Goal: Book appointment/travel/reservation

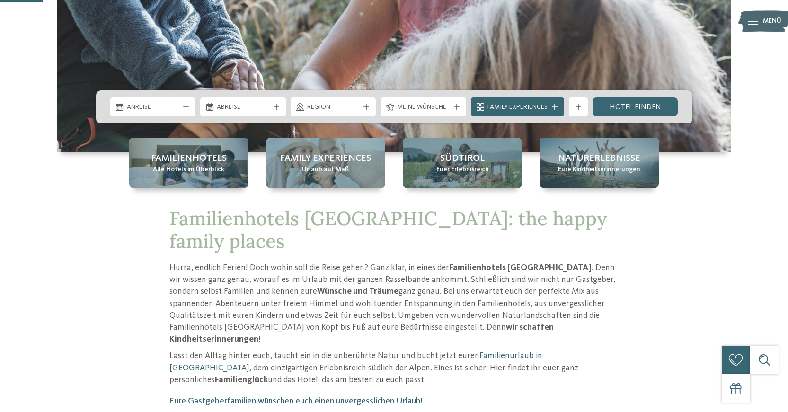
scroll to position [284, 0]
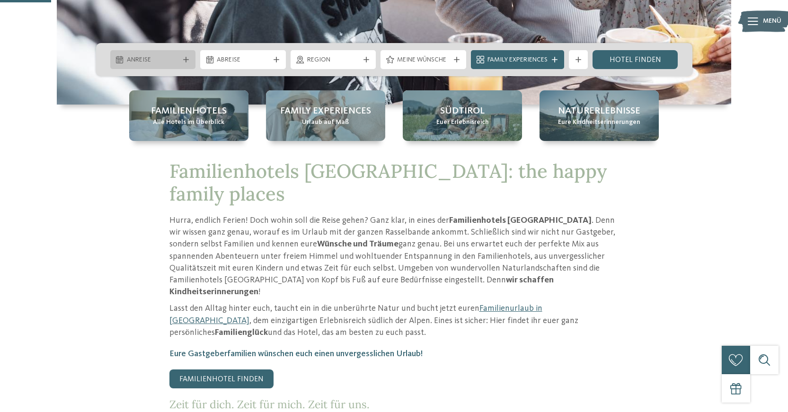
click at [185, 55] on div "Anreise" at bounding box center [153, 59] width 86 height 19
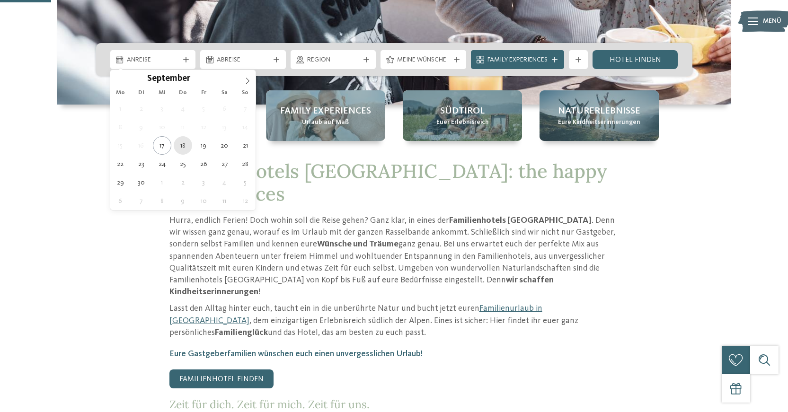
type div "[DATE]"
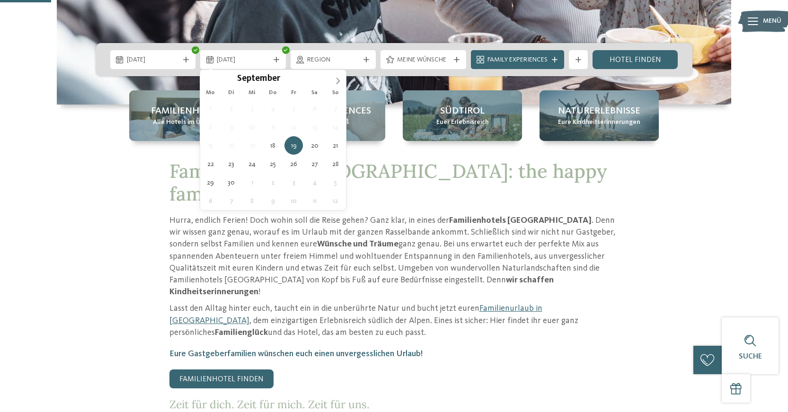
type div "[DATE]"
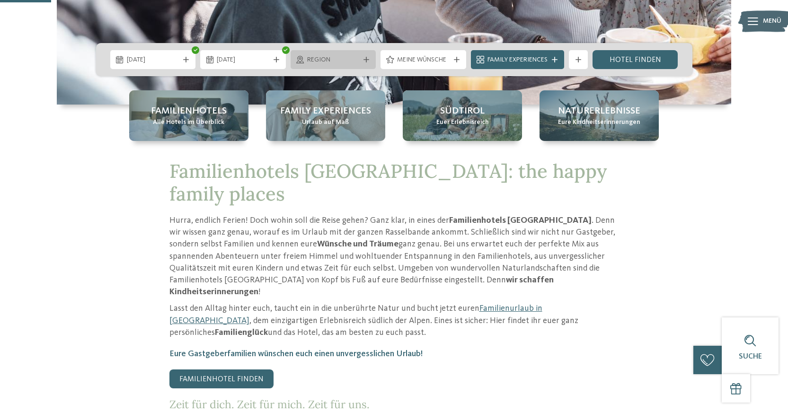
click at [365, 61] on icon at bounding box center [366, 60] width 6 height 6
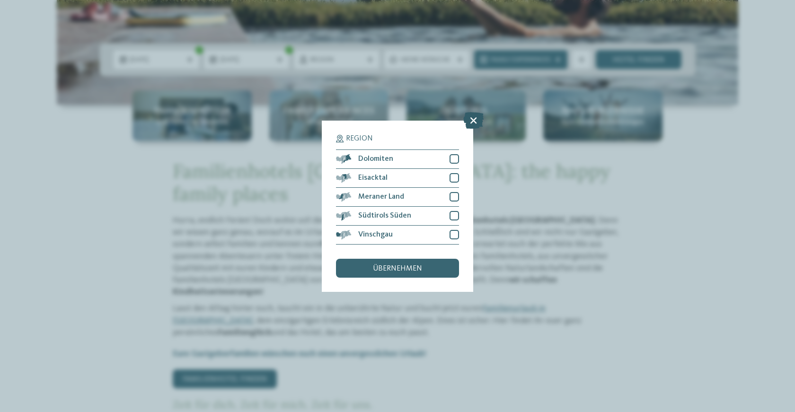
click at [472, 118] on icon at bounding box center [473, 120] width 20 height 17
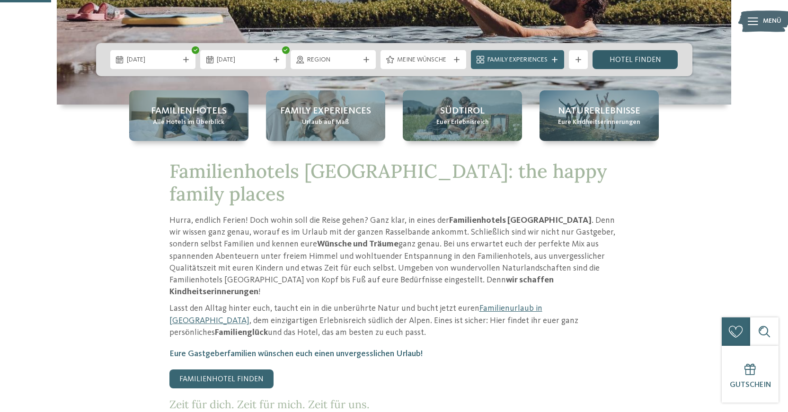
click at [642, 62] on link "Hotel finden" at bounding box center [635, 59] width 86 height 19
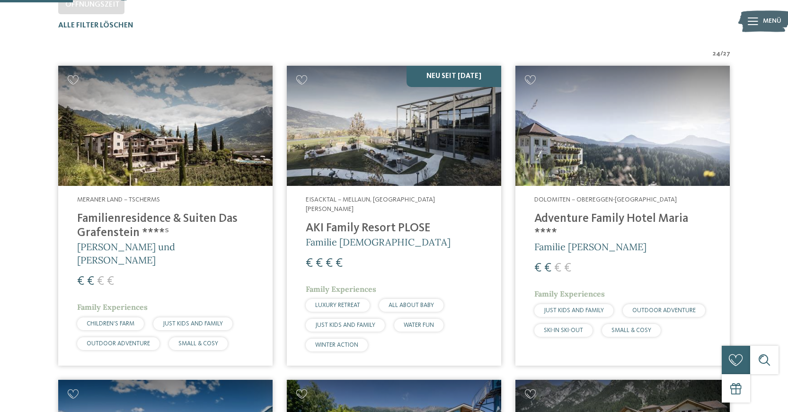
scroll to position [310, 0]
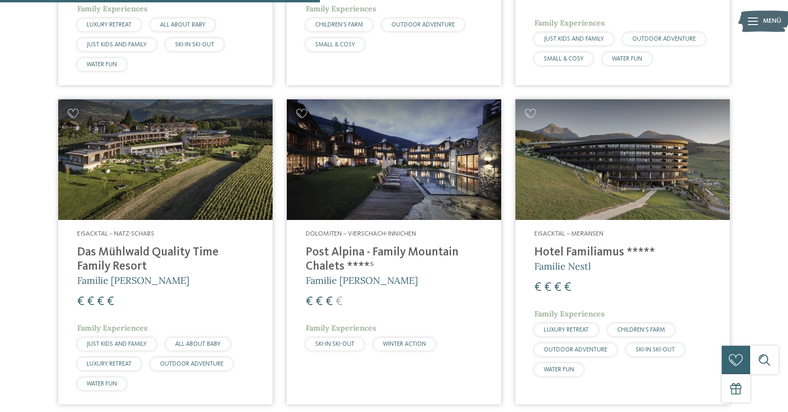
scroll to position [1257, 0]
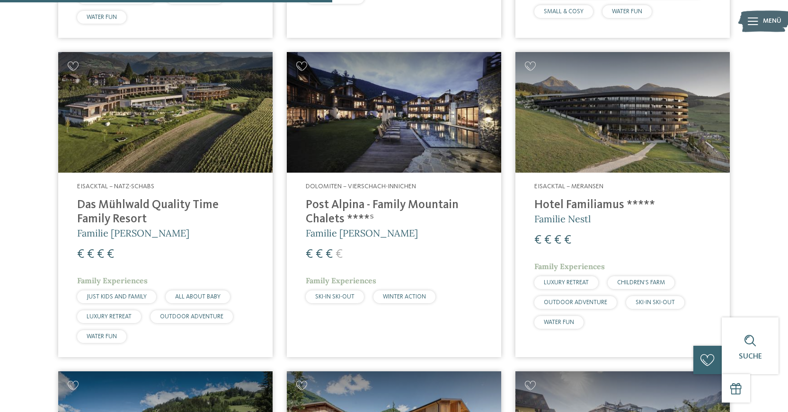
click at [159, 198] on h4 "Das Mühlwald Quality Time Family Resort" at bounding box center [165, 212] width 177 height 28
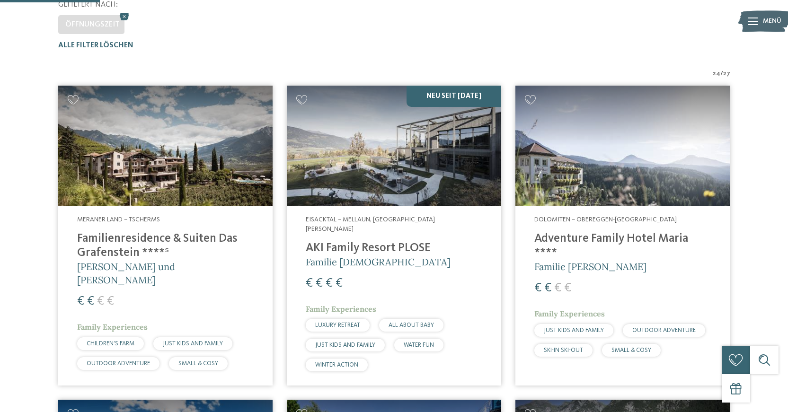
scroll to position [473, 0]
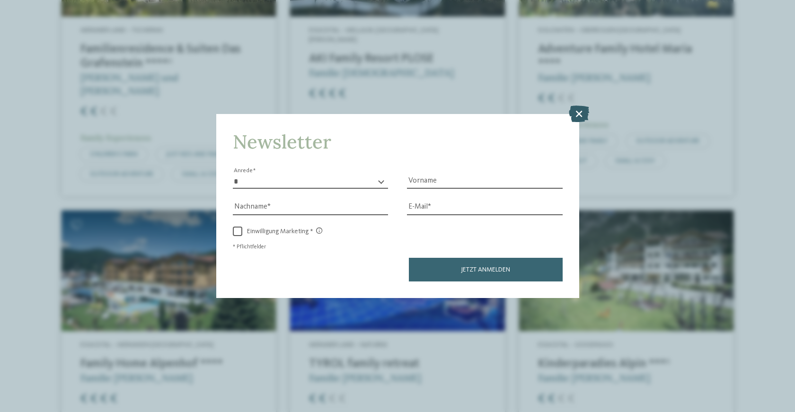
click at [576, 112] on icon at bounding box center [579, 114] width 20 height 17
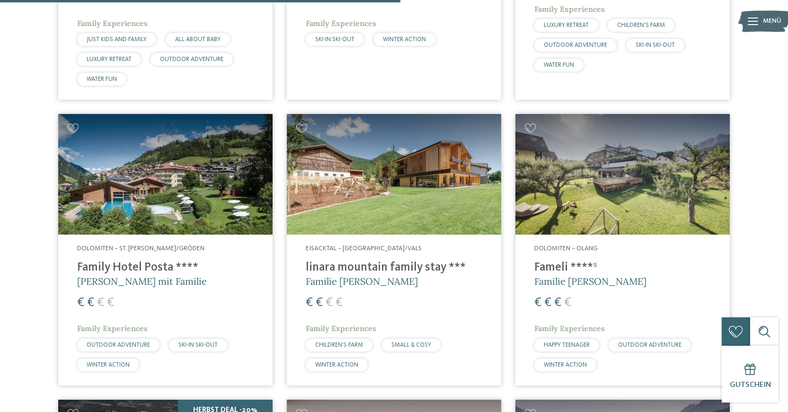
scroll to position [1325, 0]
